Goal: Task Accomplishment & Management: Use online tool/utility

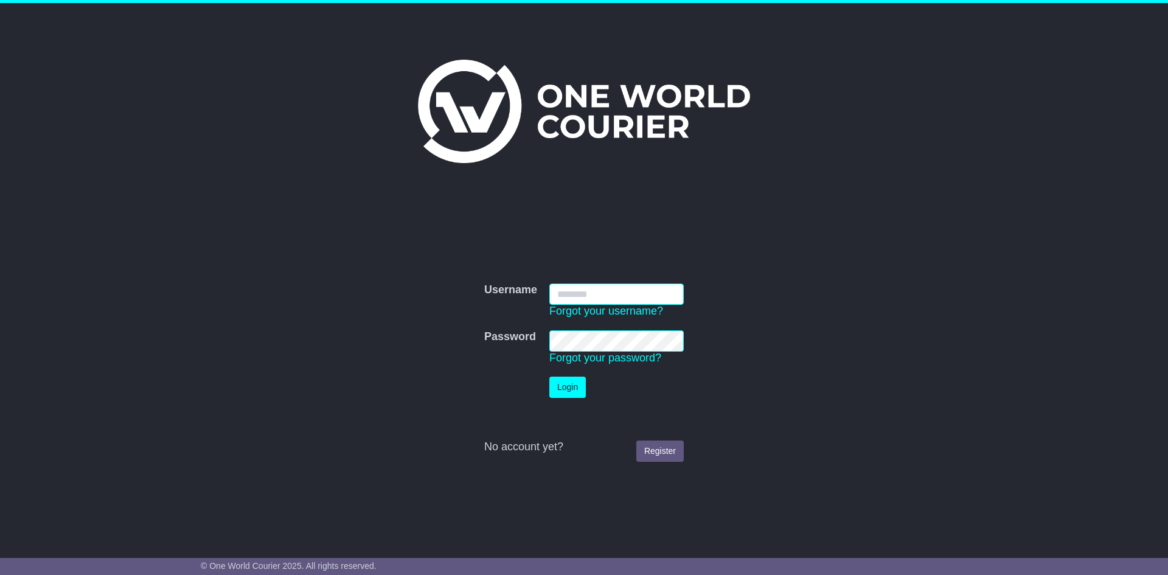
type input "**********"
click at [563, 384] on button "Login" at bounding box center [567, 387] width 36 height 21
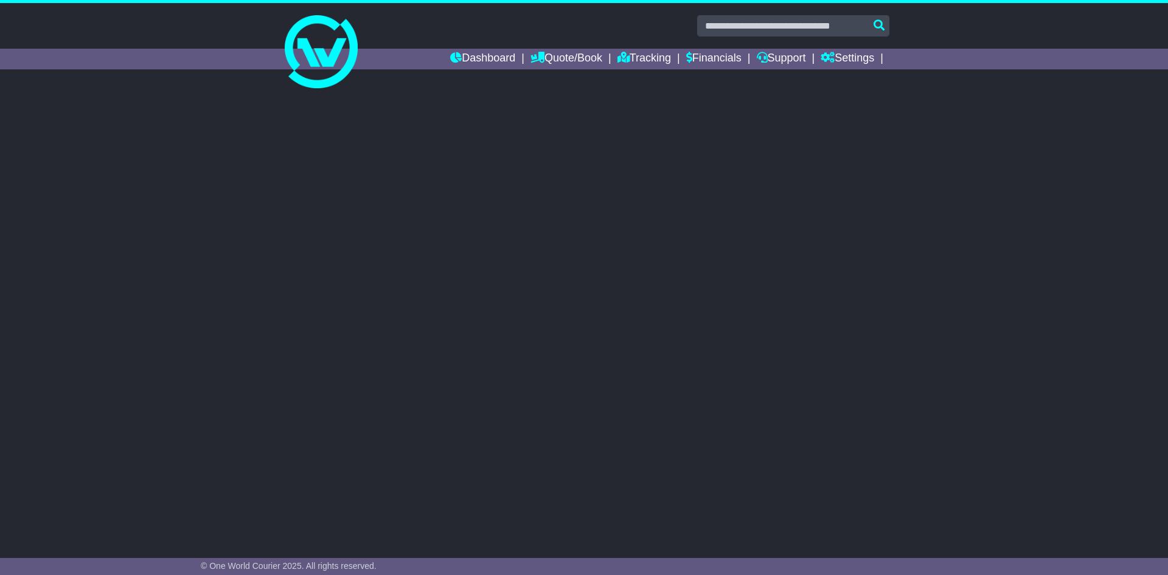
select select "**"
